Goal: Task Accomplishment & Management: Complete application form

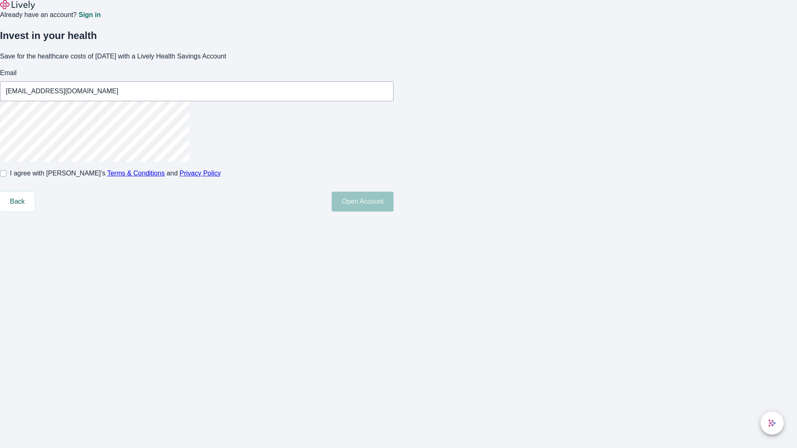
click at [7, 177] on input "I agree with Lively’s Terms & Conditions and Privacy Policy" at bounding box center [3, 173] width 7 height 7
checkbox input "true"
click at [394, 212] on button "Open Account" at bounding box center [363, 202] width 62 height 20
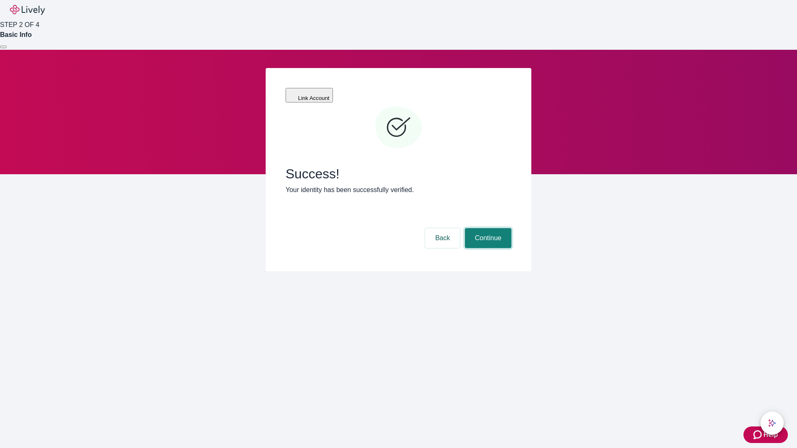
click at [487, 228] on button "Continue" at bounding box center [488, 238] width 46 height 20
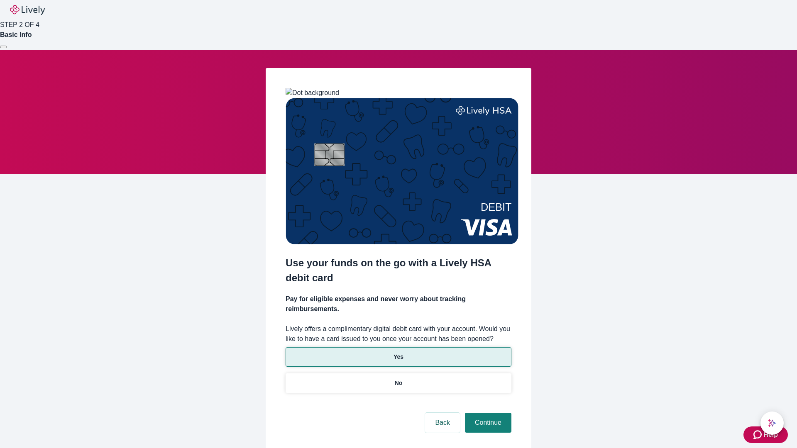
click at [398, 353] on p "Yes" at bounding box center [399, 357] width 10 height 9
click at [487, 413] on button "Continue" at bounding box center [488, 423] width 46 height 20
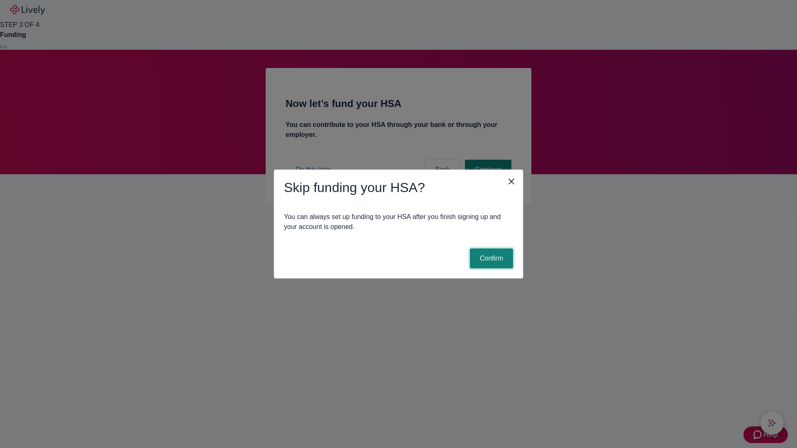
click at [490, 259] on button "Confirm" at bounding box center [491, 259] width 43 height 20
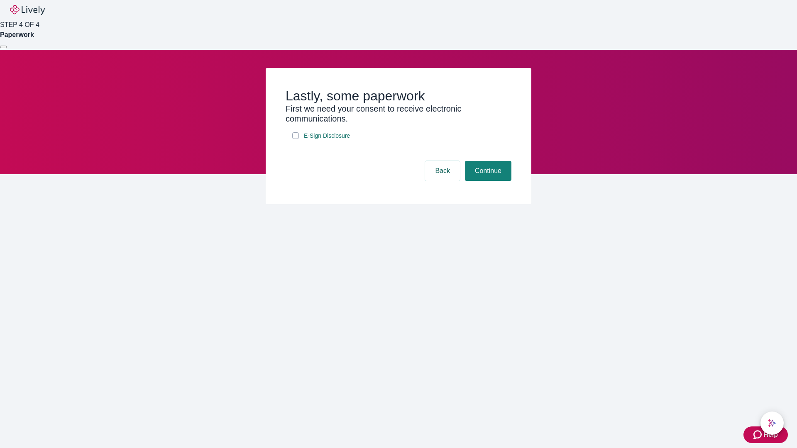
click at [296, 139] on input "E-Sign Disclosure" at bounding box center [295, 135] width 7 height 7
checkbox input "true"
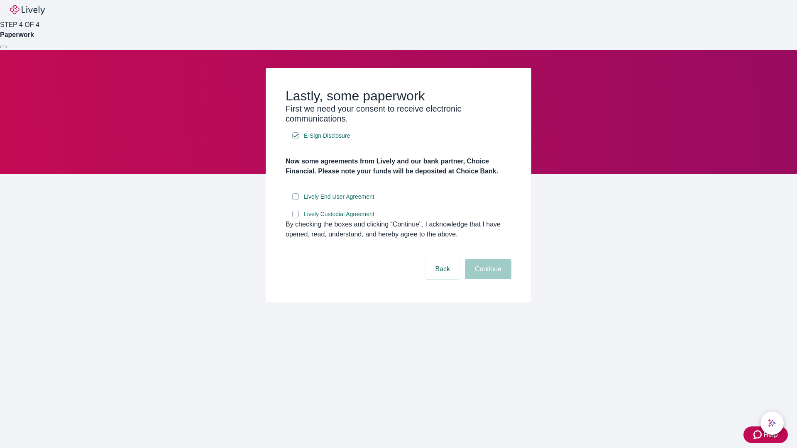
click at [296, 200] on input "Lively End User Agreement" at bounding box center [295, 196] width 7 height 7
checkbox input "true"
click at [296, 218] on input "Lively Custodial Agreement" at bounding box center [295, 214] width 7 height 7
checkbox input "true"
click at [487, 279] on button "Continue" at bounding box center [488, 269] width 46 height 20
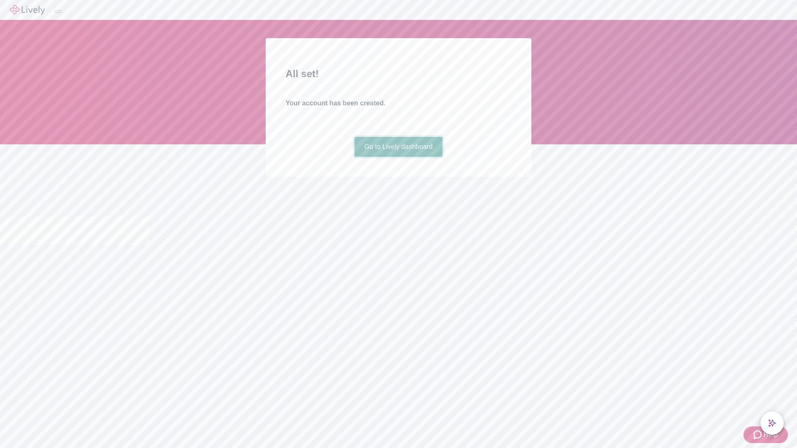
click at [398, 157] on link "Go to Lively dashboard" at bounding box center [399, 147] width 88 height 20
